Goal: Information Seeking & Learning: Check status

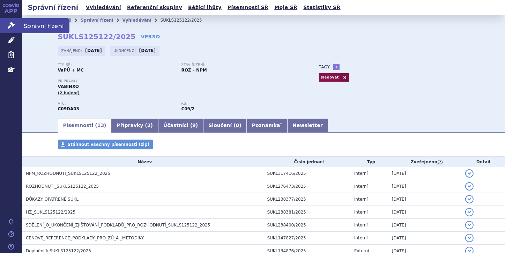
click at [13, 27] on icon at bounding box center [11, 25] width 7 height 7
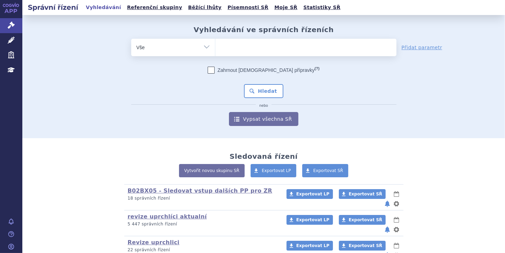
click at [217, 45] on ul at bounding box center [305, 46] width 181 height 15
click at [215, 45] on select at bounding box center [215, 46] width 0 height 17
paste input "0260520"
type input "0260520"
select select "0260520"
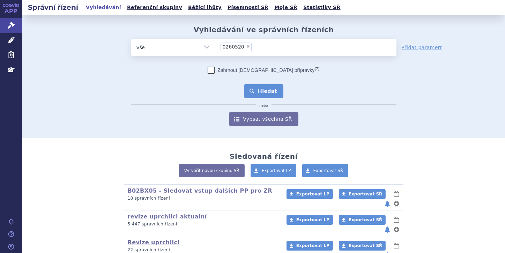
click at [263, 89] on button "Hledat" at bounding box center [263, 91] width 39 height 14
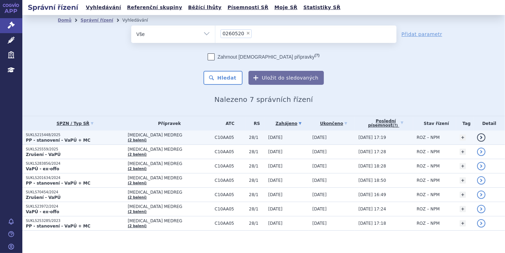
click at [51, 138] on strong "PP - stanovení - VaPÚ + MC" at bounding box center [58, 140] width 65 height 5
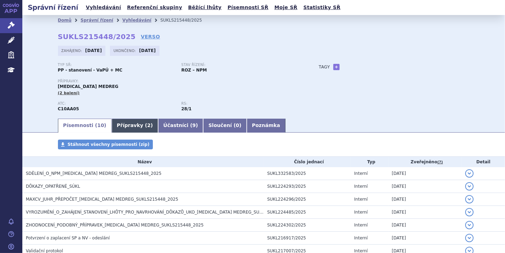
click at [129, 128] on link "Přípravky ( 2 )" at bounding box center [135, 126] width 46 height 14
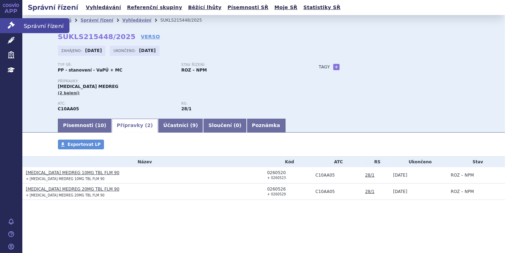
click at [6, 28] on link "Správní řízení" at bounding box center [11, 25] width 22 height 15
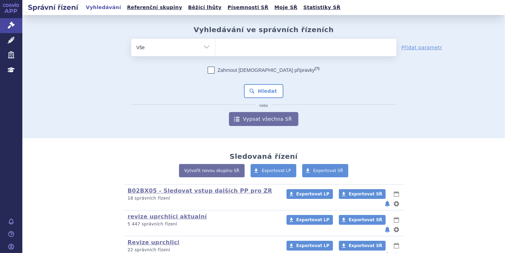
click at [220, 48] on input "search" at bounding box center [222, 46] width 4 height 9
paste input "0268661"
type input "0268661"
select select "0268661"
click at [267, 92] on button "Hledat" at bounding box center [263, 91] width 39 height 14
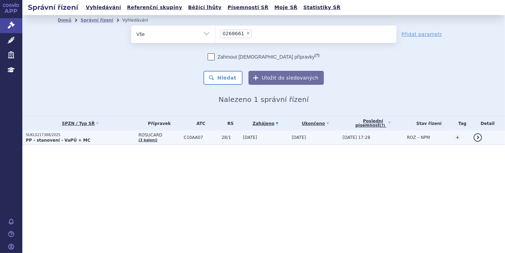
click at [75, 139] on strong "PP - stanovení - VaPÚ + MC" at bounding box center [58, 140] width 65 height 5
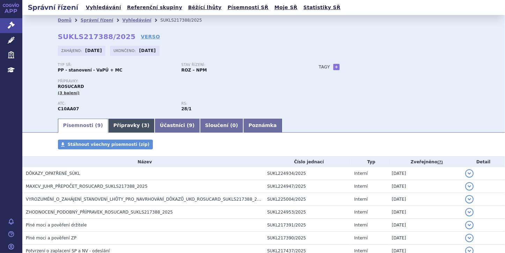
click at [112, 124] on link "Přípravky ( 3 )" at bounding box center [131, 126] width 46 height 14
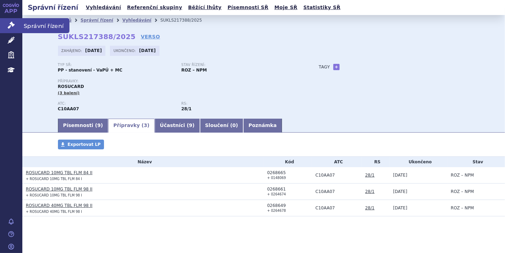
click at [14, 21] on link "Správní řízení" at bounding box center [11, 25] width 22 height 15
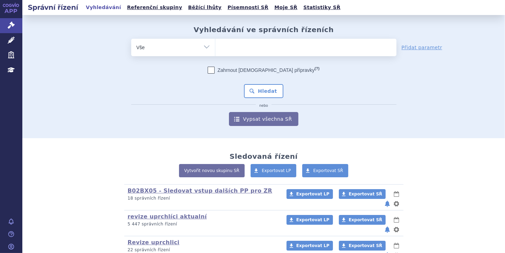
click at [222, 47] on ul at bounding box center [305, 46] width 181 height 15
click at [215, 47] on select at bounding box center [215, 46] width 0 height 17
paste input "0202580"
type input "0202580"
select select "0202580"
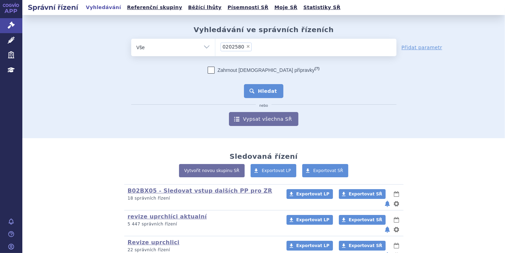
click at [262, 91] on button "Hledat" at bounding box center [263, 91] width 39 height 14
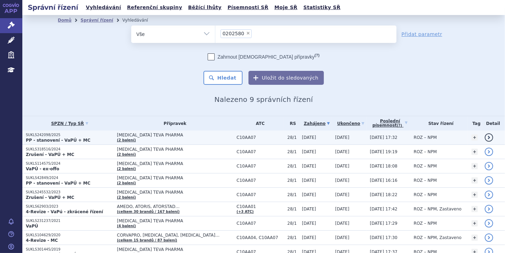
click at [61, 139] on strong "PP - stanovení - VaPÚ + MC" at bounding box center [58, 140] width 65 height 5
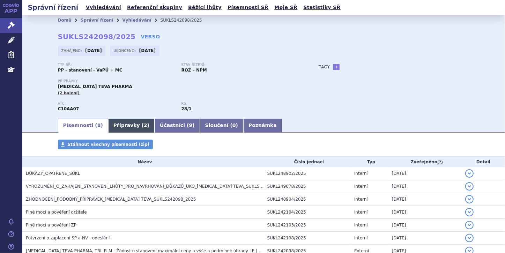
click at [124, 128] on link "Přípravky ( 2 )" at bounding box center [131, 126] width 46 height 14
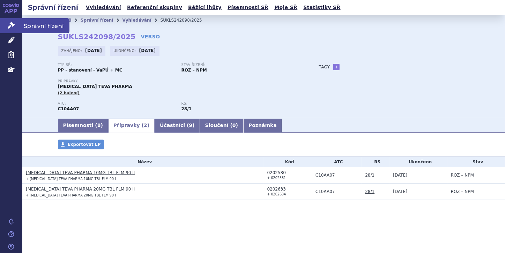
click at [12, 23] on icon at bounding box center [11, 25] width 7 height 7
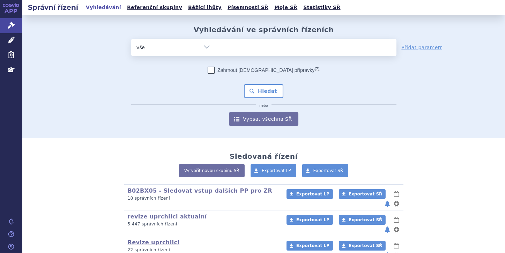
click at [224, 45] on ul at bounding box center [305, 46] width 181 height 15
click at [215, 45] on select at bounding box center [215, 46] width 0 height 17
paste input "0242316"
type input "0242316"
select select "0242316"
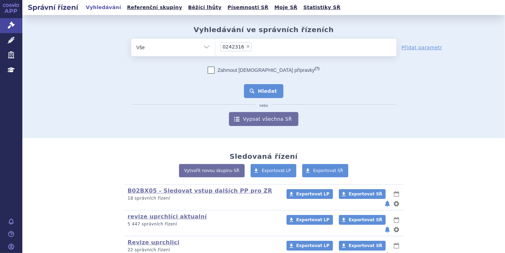
click at [258, 89] on button "Hledat" at bounding box center [263, 91] width 39 height 14
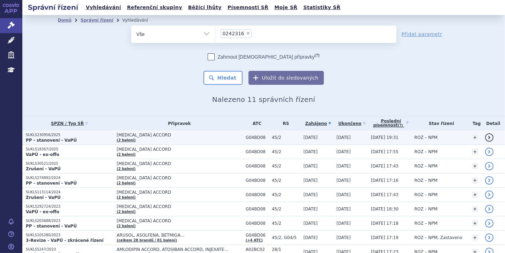
click at [62, 139] on strong "PP - stanovení - VaPÚ" at bounding box center [51, 140] width 51 height 5
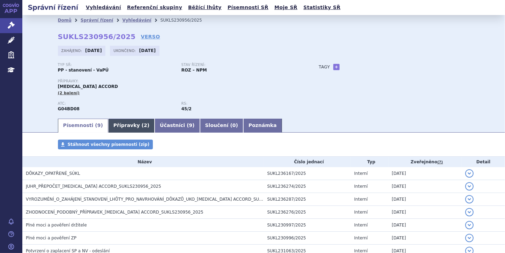
click at [118, 128] on link "Přípravky ( 2 )" at bounding box center [131, 126] width 46 height 14
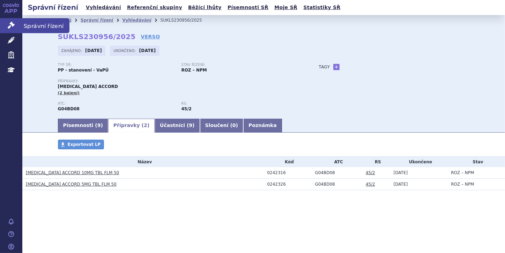
click at [9, 22] on icon at bounding box center [11, 25] width 7 height 7
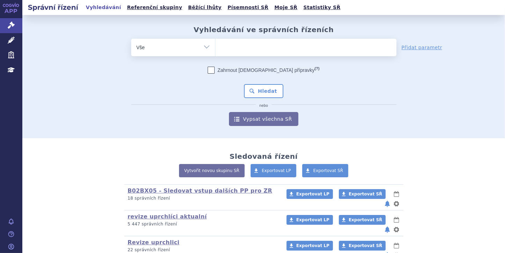
click at [232, 46] on ul at bounding box center [305, 46] width 181 height 15
click at [215, 46] on select at bounding box center [215, 46] width 0 height 17
paste input "0281059"
type input "0281059"
select select "0281059"
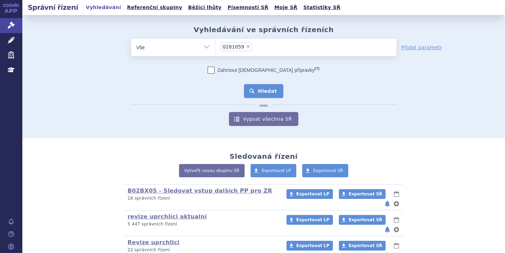
click at [259, 95] on button "Hledat" at bounding box center [263, 91] width 39 height 14
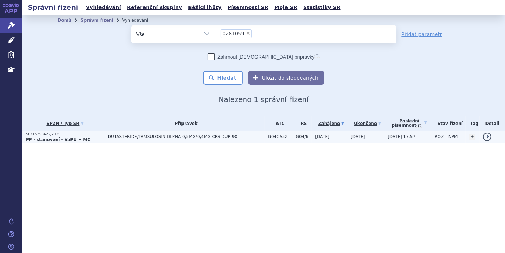
click at [45, 139] on strong "PP - stanovení - VaPÚ + MC" at bounding box center [58, 139] width 65 height 5
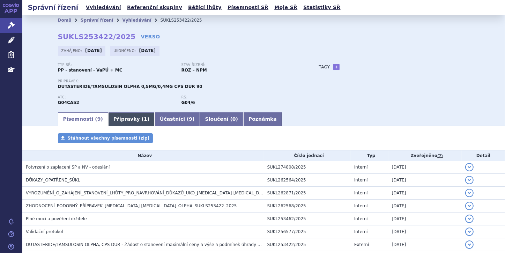
click at [113, 122] on link "Přípravky ( 1 )" at bounding box center [131, 119] width 46 height 14
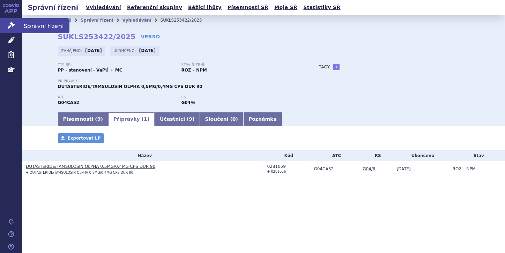
click at [6, 27] on link "Správní řízení" at bounding box center [11, 25] width 22 height 15
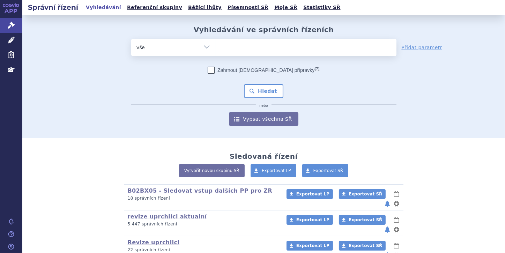
click at [224, 45] on ul at bounding box center [305, 46] width 181 height 15
click at [215, 45] on select at bounding box center [215, 46] width 0 height 17
paste input "0282738"
type input "0282738"
select select "0282738"
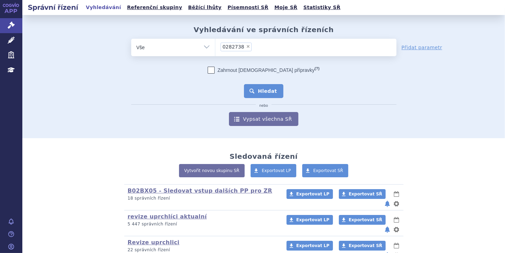
click at [259, 91] on button "Hledat" at bounding box center [263, 91] width 39 height 14
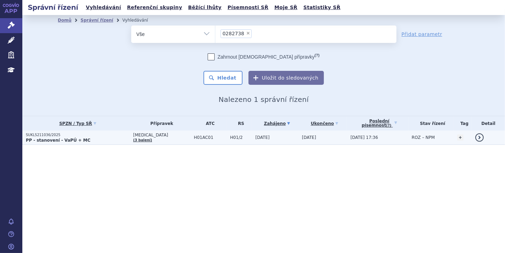
click at [50, 139] on strong "PP - stanovení - VaPÚ + MC" at bounding box center [58, 140] width 65 height 5
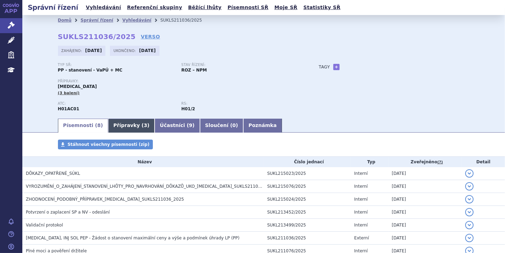
click at [121, 127] on link "Přípravky ( 3 )" at bounding box center [131, 126] width 46 height 14
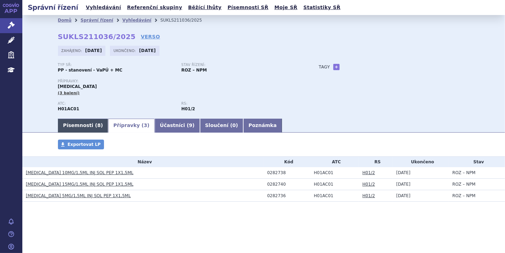
click at [68, 121] on link "Písemnosti ( 8 )" at bounding box center [83, 126] width 50 height 14
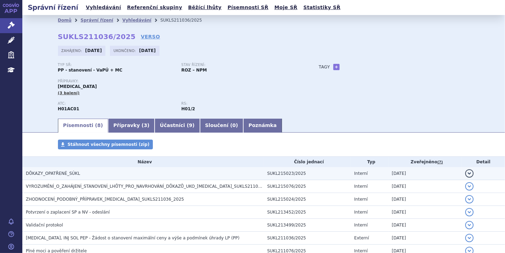
click at [124, 173] on h3 "DŮKAZY_OPATŘENÉ_SÚKL" at bounding box center [145, 173] width 238 height 7
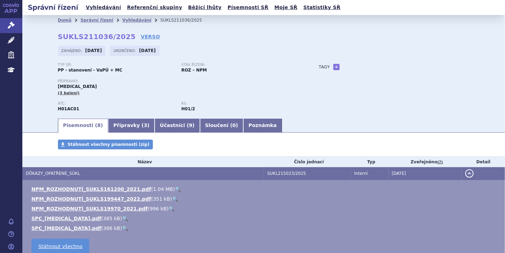
click at [466, 174] on button "detail" at bounding box center [469, 173] width 8 height 8
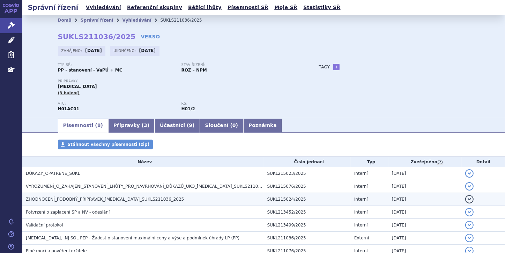
click at [467, 199] on button "detail" at bounding box center [469, 199] width 8 height 8
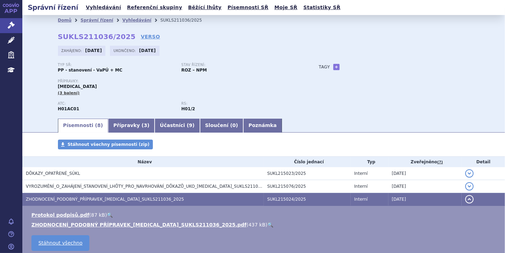
click at [267, 225] on link "🔍" at bounding box center [270, 225] width 6 height 6
click at [12, 25] on icon at bounding box center [11, 25] width 7 height 7
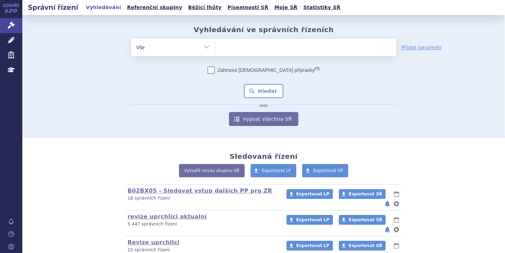
click at [220, 47] on input "search" at bounding box center [222, 46] width 4 height 9
paste input "0248147"
type input "0248147"
select select "0248147"
click at [265, 88] on button "Hledat" at bounding box center [263, 91] width 39 height 14
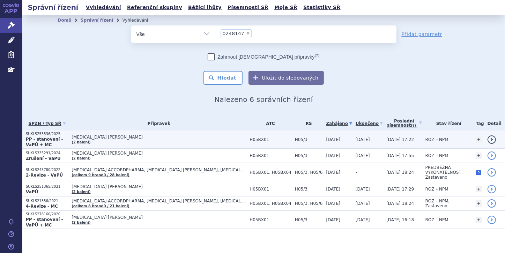
click at [67, 135] on p "SUKLS253536/2025" at bounding box center [47, 133] width 42 height 5
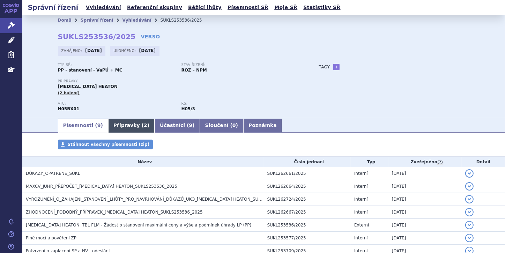
click at [119, 129] on link "Přípravky ( 2 )" at bounding box center [131, 126] width 46 height 14
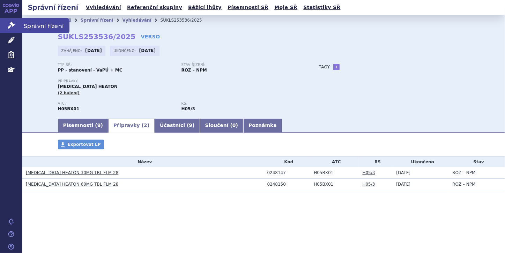
click at [10, 27] on icon at bounding box center [11, 25] width 7 height 7
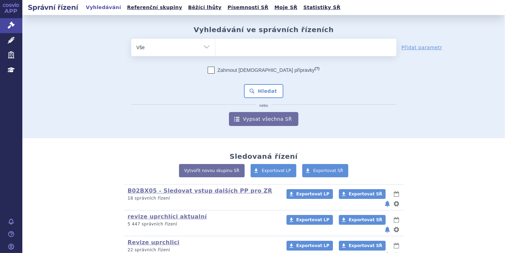
click at [234, 45] on ul at bounding box center [305, 46] width 181 height 15
click at [215, 45] on select at bounding box center [215, 46] width 0 height 17
paste input "0274670"
type input "0274670"
select select "0274670"
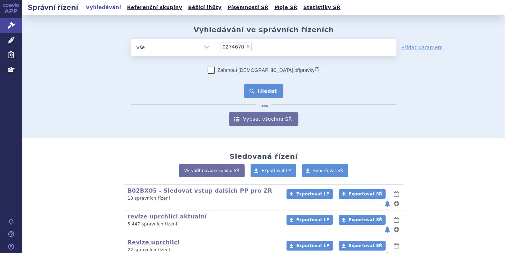
click at [271, 92] on button "Hledat" at bounding box center [263, 91] width 39 height 14
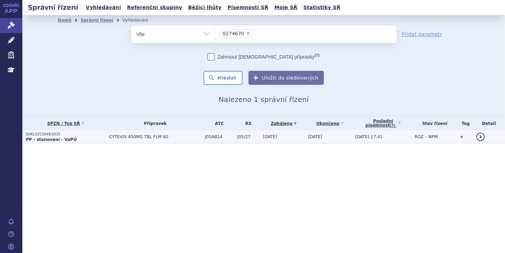
click at [65, 139] on strong "PP - stanovení - VaPÚ" at bounding box center [51, 139] width 51 height 5
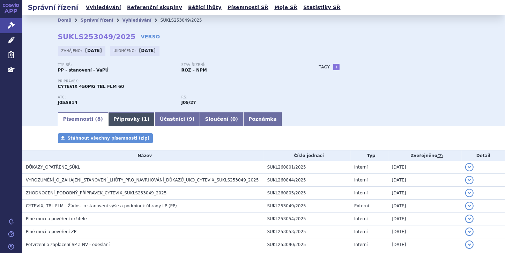
click at [116, 120] on link "Přípravky ( 1 )" at bounding box center [131, 119] width 46 height 14
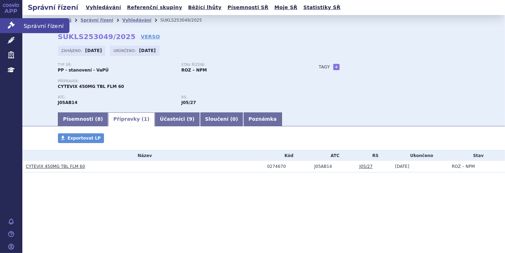
click at [4, 24] on link "Správní řízení" at bounding box center [11, 25] width 22 height 15
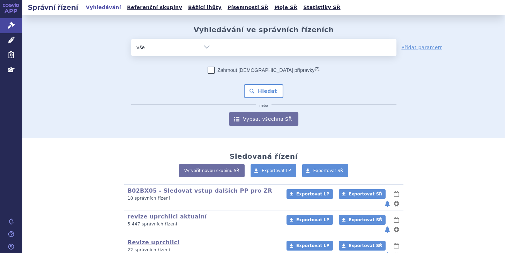
click at [225, 51] on ul at bounding box center [305, 46] width 181 height 15
click at [215, 51] on select at bounding box center [215, 46] width 0 height 17
paste input "0268676"
type input "0268676"
select select "0268676"
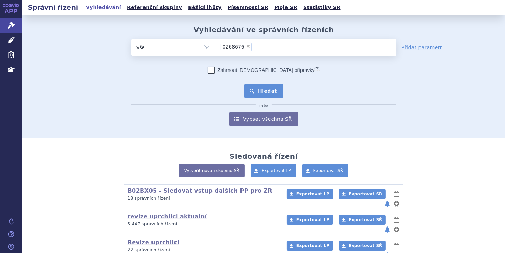
click at [258, 90] on button "Hledat" at bounding box center [263, 91] width 39 height 14
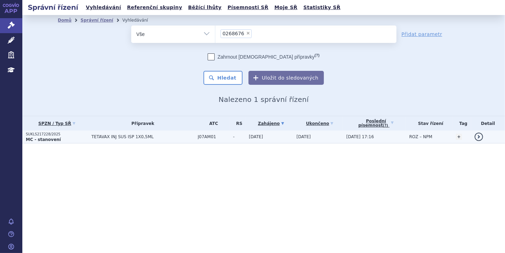
click at [46, 135] on p "SUKLS217228/2025" at bounding box center [57, 134] width 62 height 5
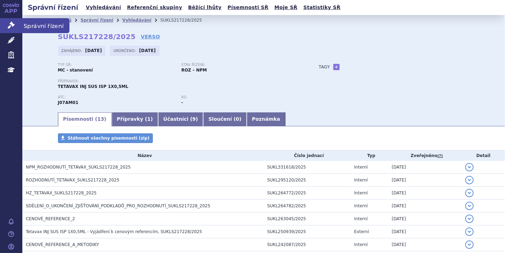
click at [13, 29] on link "Správní řízení" at bounding box center [11, 25] width 22 height 15
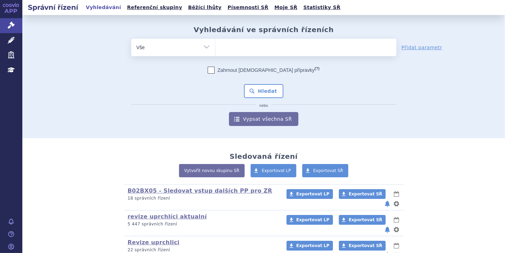
click at [221, 45] on input "search" at bounding box center [222, 46] width 4 height 9
paste input "0281493"
type input "0281493"
select select "0281493"
click at [263, 86] on button "Hledat" at bounding box center [263, 91] width 39 height 14
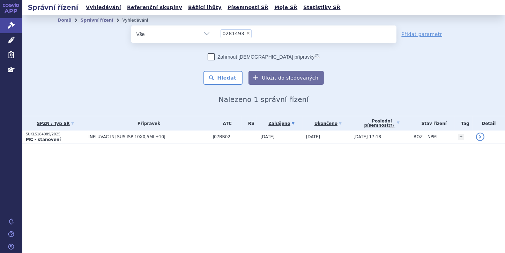
click at [246, 35] on span "×" at bounding box center [248, 33] width 4 height 4
click at [215, 35] on select "0281493" at bounding box center [215, 33] width 0 height 17
select select
type input "0242252"
select select "0242252"
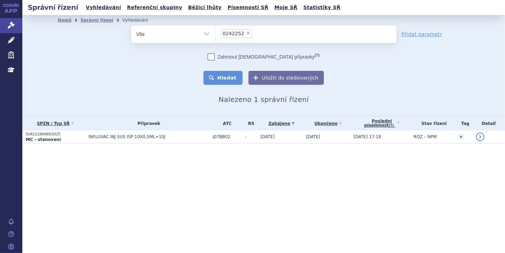
click at [233, 77] on button "Hledat" at bounding box center [222, 78] width 39 height 14
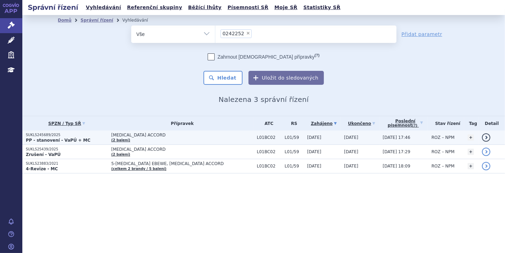
click at [75, 136] on p "SUKLS245689/2025" at bounding box center [67, 135] width 82 height 5
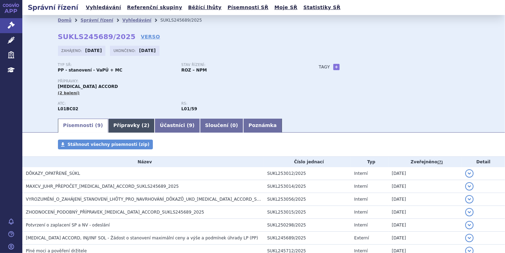
click at [134, 127] on link "Přípravky ( 2 )" at bounding box center [131, 126] width 46 height 14
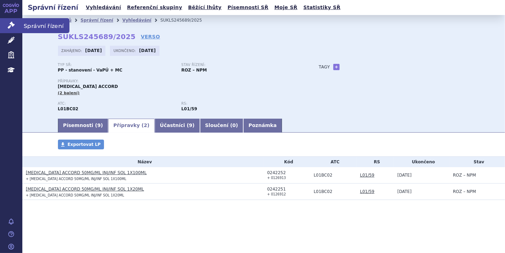
click at [15, 26] on link "Správní řízení" at bounding box center [11, 25] width 22 height 15
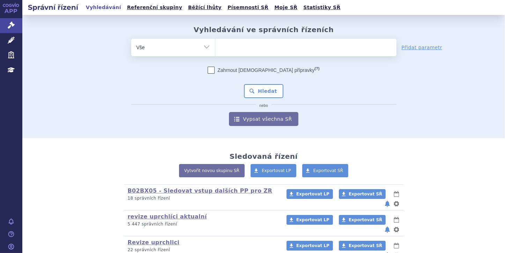
click at [224, 48] on ul at bounding box center [305, 46] width 181 height 15
click at [215, 48] on select at bounding box center [215, 46] width 0 height 17
paste input "0242252"
type input "0242252"
select select "0242252"
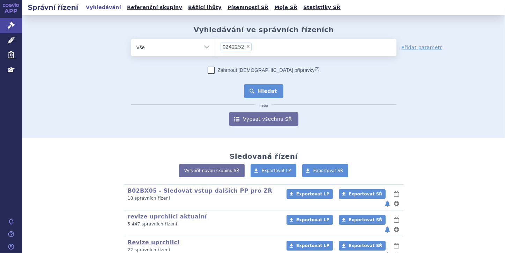
click at [253, 92] on button "Hledat" at bounding box center [263, 91] width 39 height 14
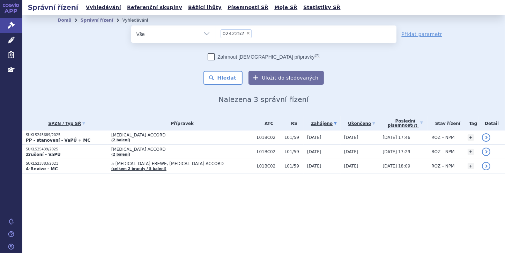
click at [246, 33] on span "×" at bounding box center [248, 33] width 4 height 4
click at [215, 33] on select "0242252" at bounding box center [215, 33] width 0 height 17
select select
type input "0272926"
select select "0272926"
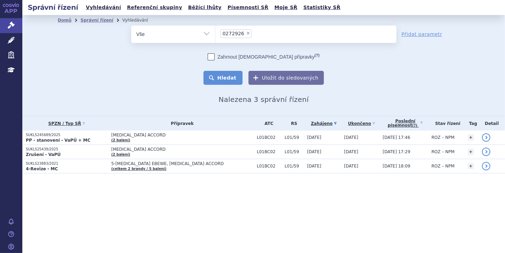
click at [226, 79] on button "Hledat" at bounding box center [222, 78] width 39 height 14
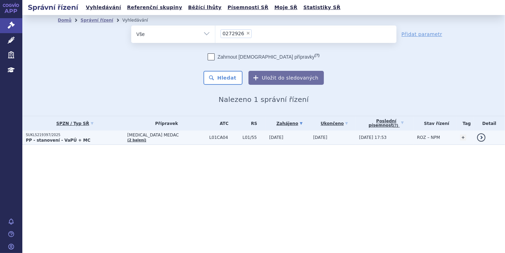
click at [75, 138] on strong "PP - stanovení - VaPÚ + MC" at bounding box center [58, 140] width 65 height 5
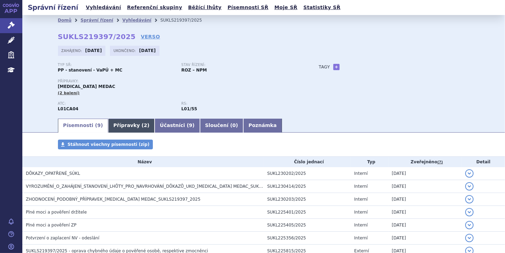
click at [112, 129] on link "Přípravky ( 2 )" at bounding box center [131, 126] width 46 height 14
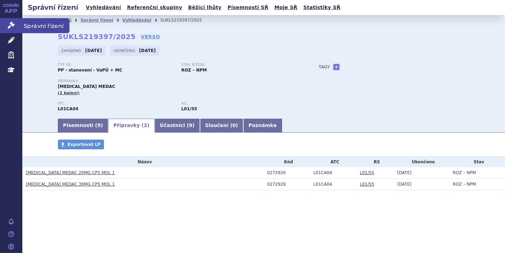
click at [11, 23] on icon at bounding box center [11, 25] width 7 height 7
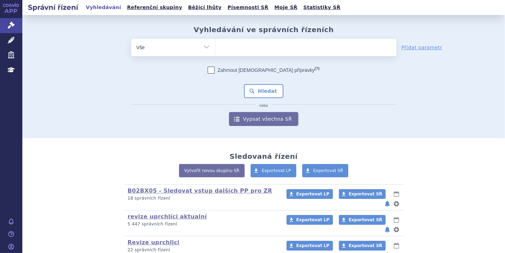
click at [228, 48] on ul at bounding box center [305, 46] width 181 height 15
click at [215, 48] on select at bounding box center [215, 46] width 0 height 17
paste input "0286078"
type input "0286078"
select select "0286078"
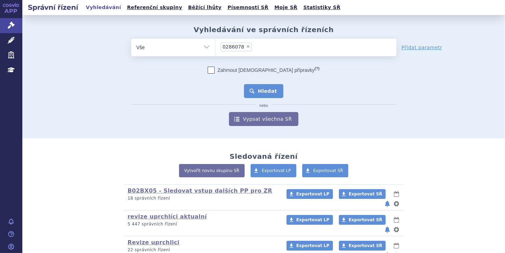
click at [259, 92] on button "Hledat" at bounding box center [263, 91] width 39 height 14
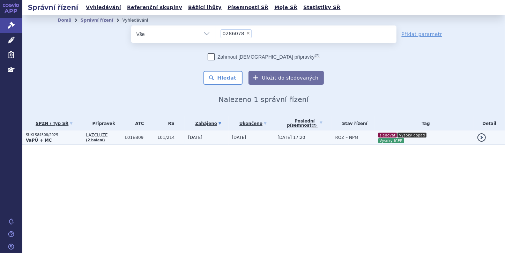
click at [40, 138] on strong "VaPÚ + MC" at bounding box center [39, 140] width 26 height 5
